Goal: Task Accomplishment & Management: Manage account settings

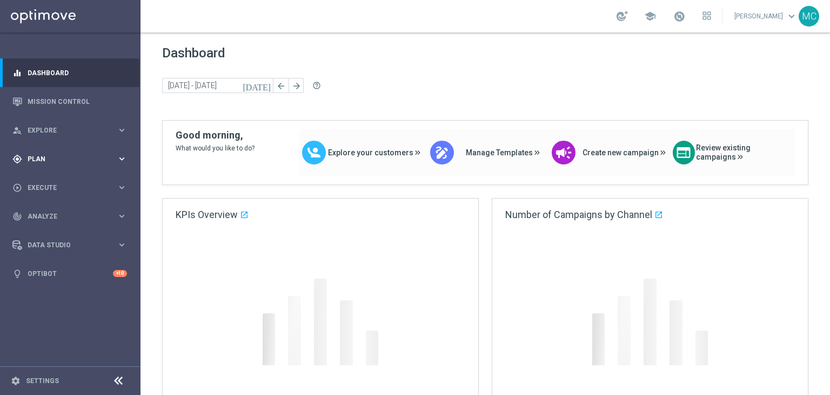
click at [114, 161] on span "Plan" at bounding box center [72, 159] width 89 height 6
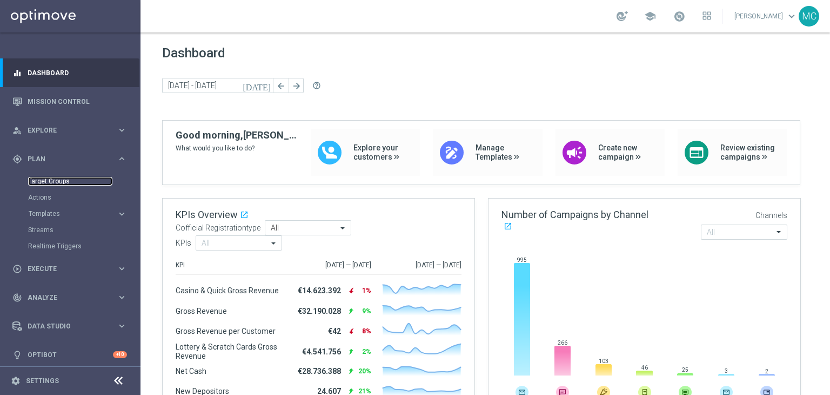
click at [47, 183] on link "Target Groups" at bounding box center [70, 181] width 84 height 9
